Goal: Communication & Community: Answer question/provide support

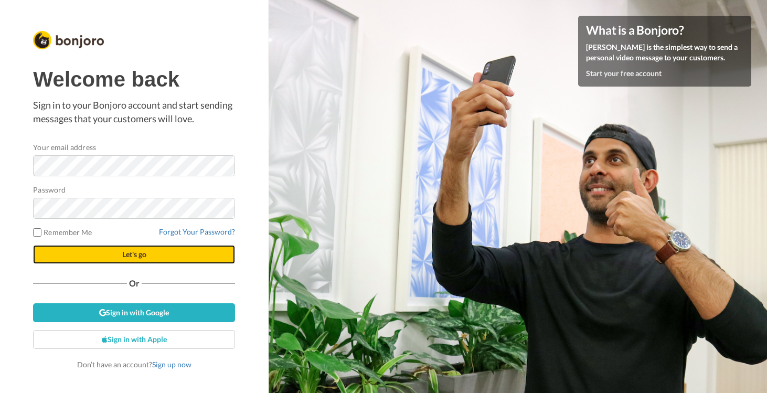
click at [90, 255] on button "Let's go" at bounding box center [134, 254] width 202 height 19
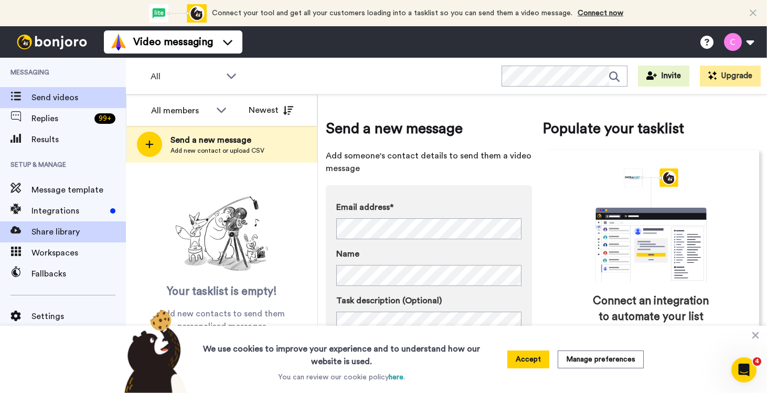
scroll to position [21, 0]
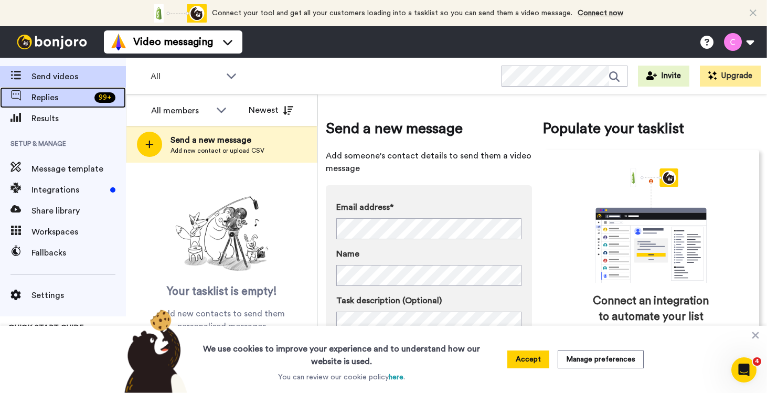
click at [58, 98] on span "Replies" at bounding box center [60, 97] width 59 height 13
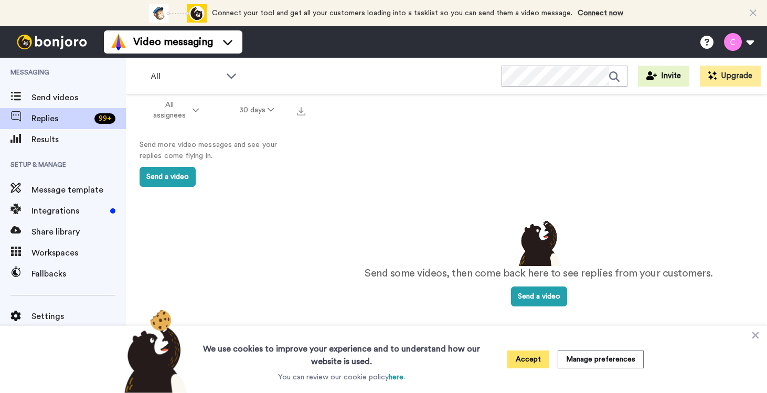
click at [532, 356] on button "Accept" at bounding box center [528, 359] width 42 height 18
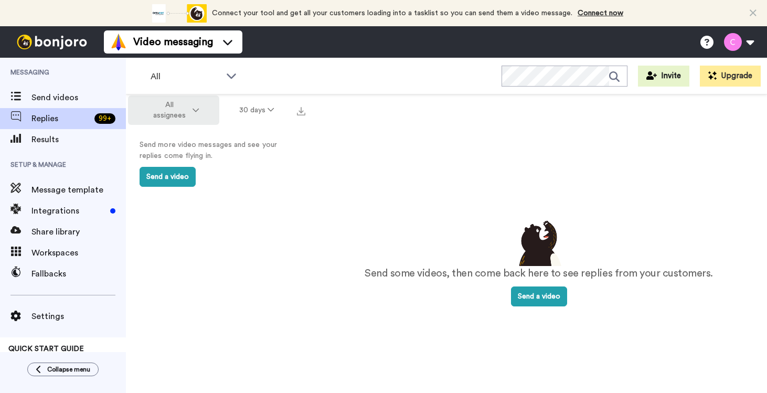
click at [199, 114] on button "All assignees" at bounding box center [173, 109] width 91 height 29
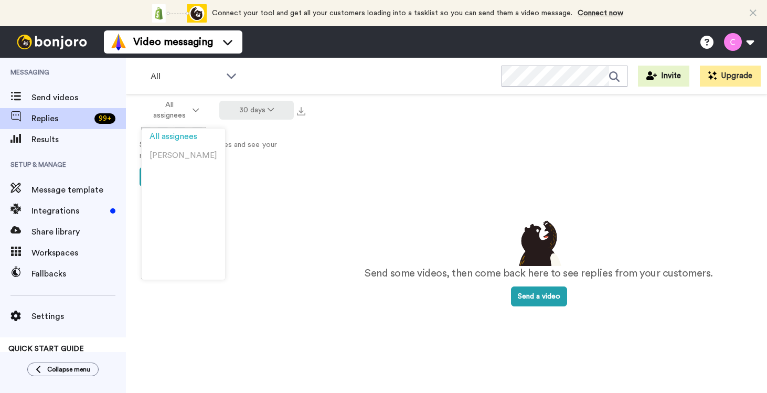
click at [257, 108] on button "30 days" at bounding box center [256, 110] width 75 height 19
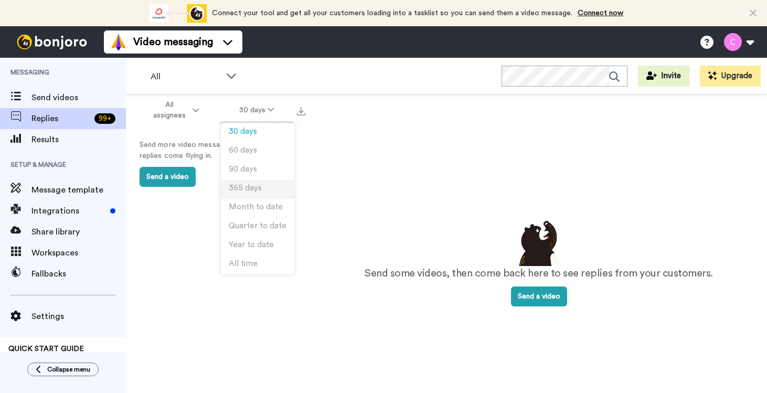
click at [247, 189] on span "365 days" at bounding box center [245, 188] width 33 height 8
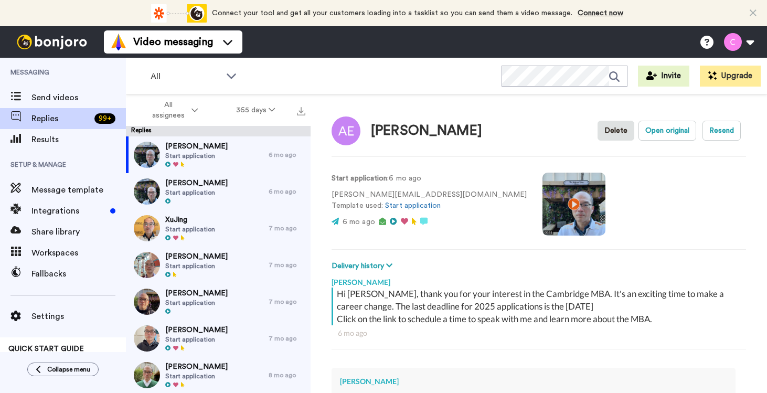
click at [542, 206] on video at bounding box center [573, 204] width 63 height 63
click at [542, 210] on video at bounding box center [573, 204] width 63 height 63
click at [179, 294] on span "Katherine Gobey" at bounding box center [196, 293] width 62 height 10
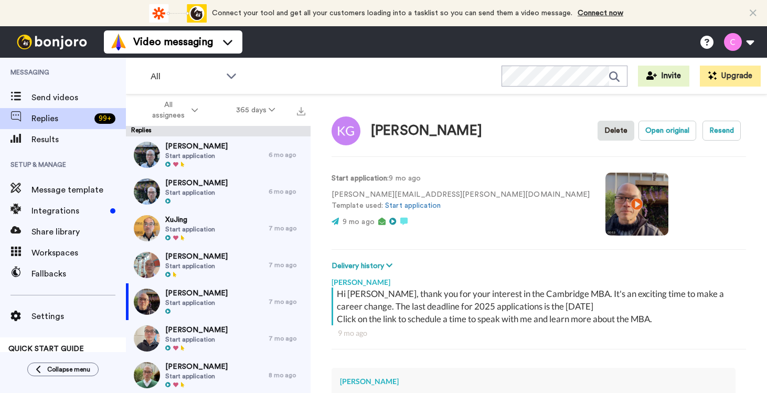
click at [553, 197] on div "Start application : 9 mo ago katherine.gobey@gmail.com Template used: Start app…" at bounding box center [539, 202] width 414 height 71
click at [500, 144] on div "Katherine Gobey Delete Open original Resend" at bounding box center [539, 130] width 414 height 30
type textarea "x"
click at [56, 89] on div "Send videos" at bounding box center [63, 97] width 126 height 21
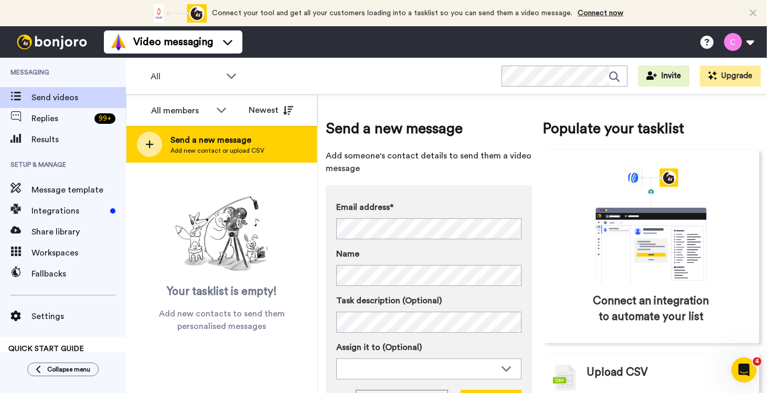
click at [178, 156] on div "Send a new message Add new contact or upload CSV" at bounding box center [221, 144] width 190 height 37
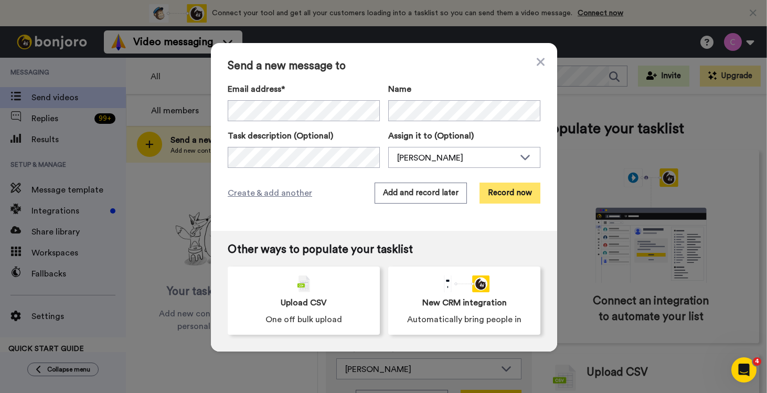
click at [513, 197] on button "Record now" at bounding box center [509, 193] width 61 height 21
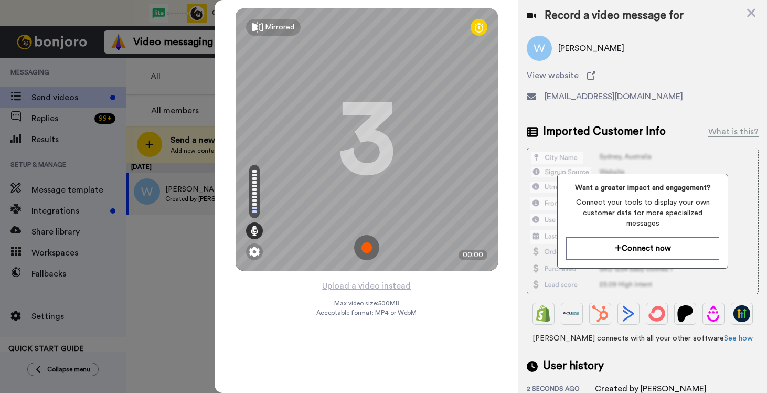
click at [363, 242] on img at bounding box center [366, 247] width 25 height 25
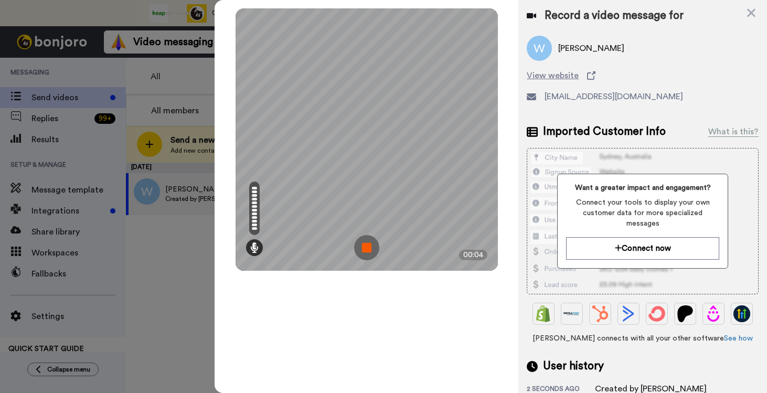
click at [371, 243] on img at bounding box center [366, 247] width 25 height 25
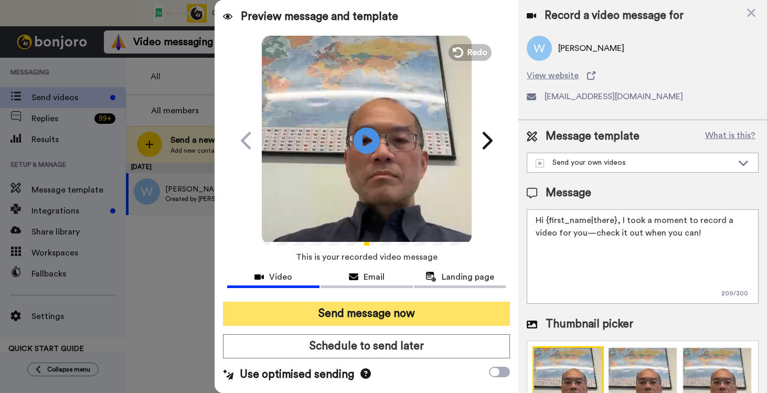
click at [347, 307] on button "Send message now" at bounding box center [366, 314] width 287 height 24
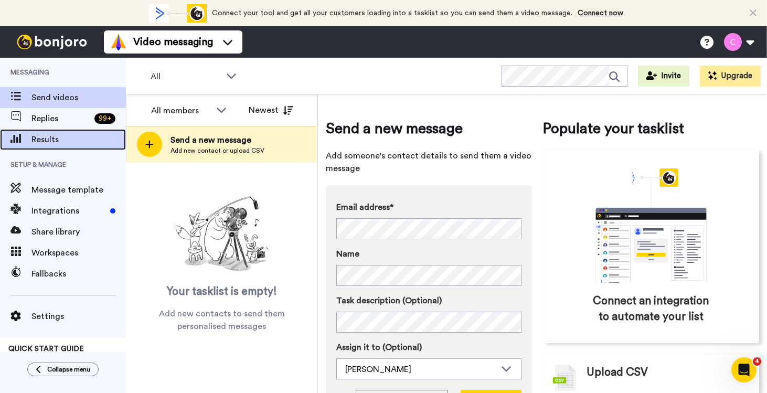
click at [33, 138] on span "Results" at bounding box center [78, 139] width 94 height 13
